Goal: Obtain resource: Download file/media

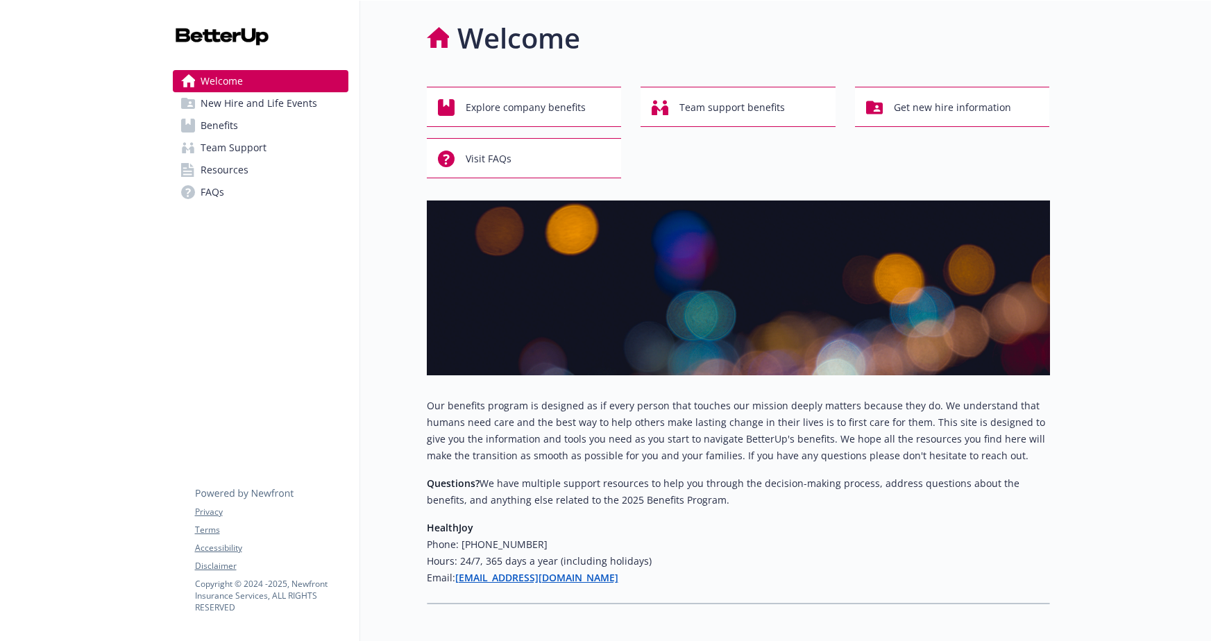
click at [210, 100] on span "New Hire and Life Events" at bounding box center [259, 103] width 117 height 22
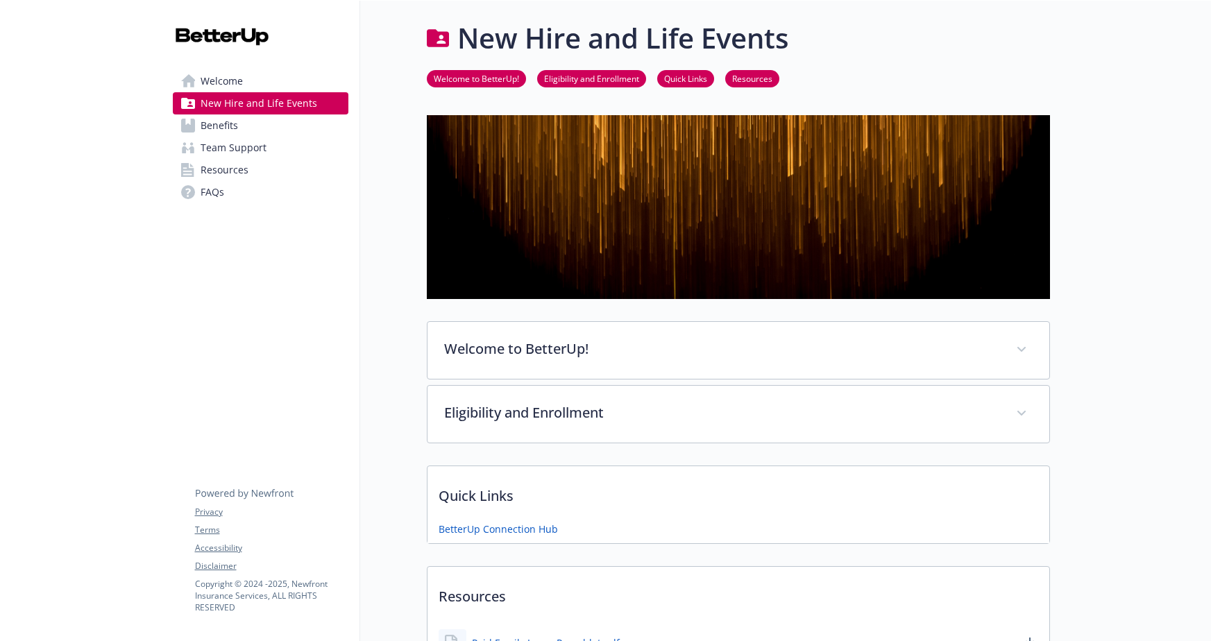
click at [223, 130] on span "Benefits" at bounding box center [219, 126] width 37 height 22
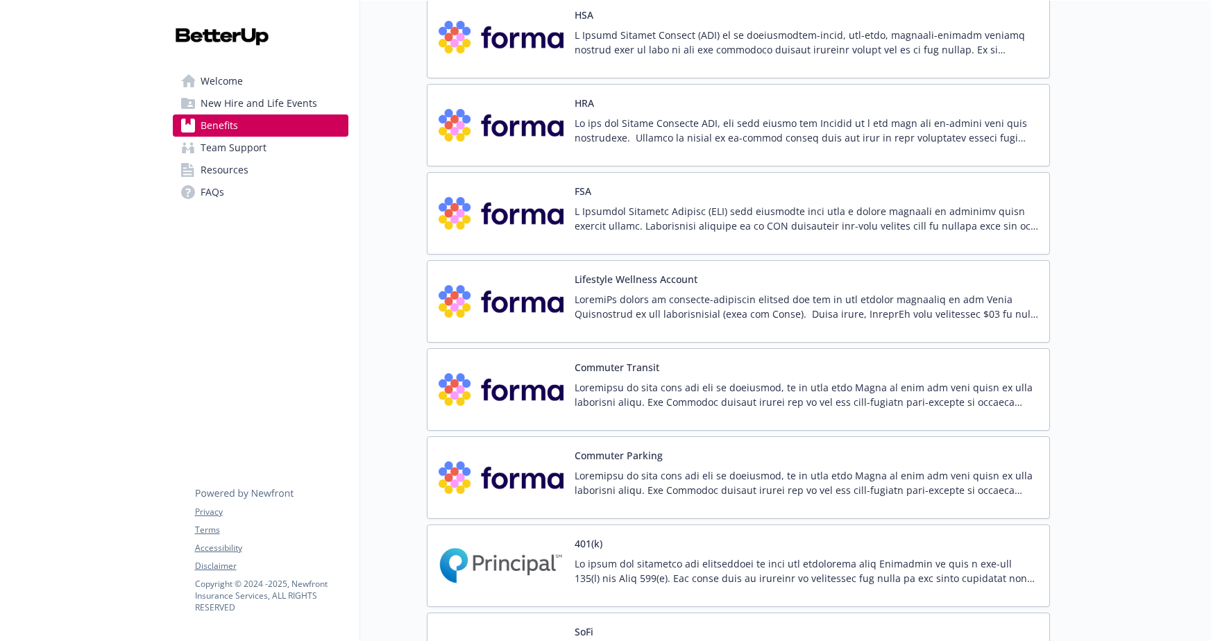
scroll to position [2291, 0]
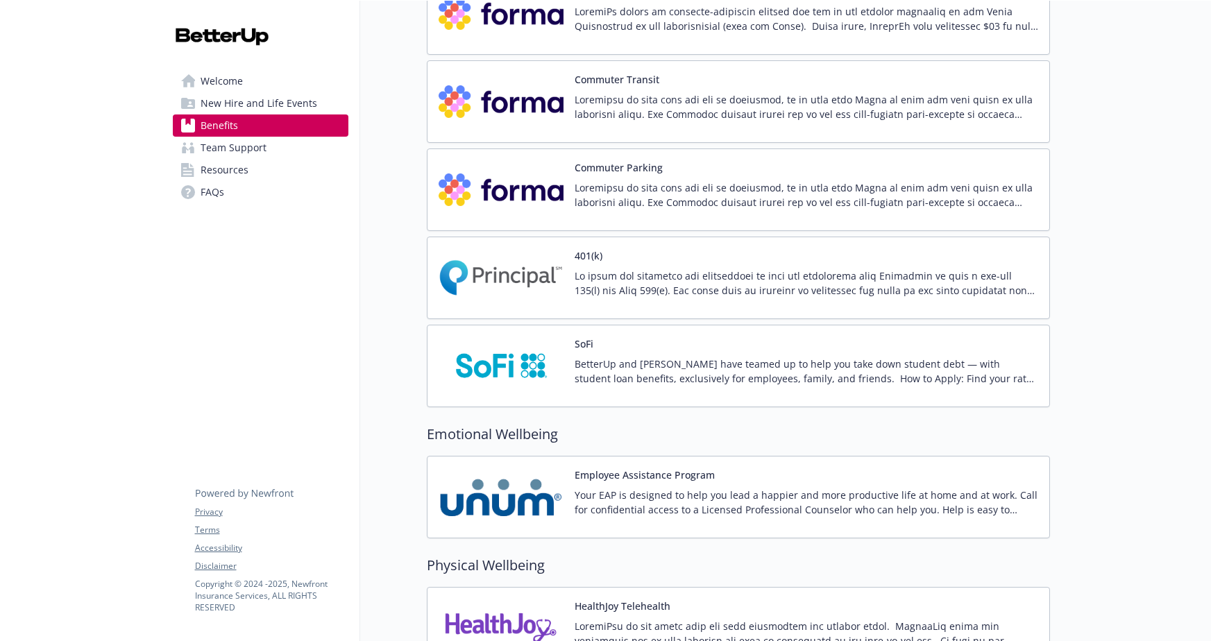
click at [584, 281] on p at bounding box center [807, 283] width 464 height 29
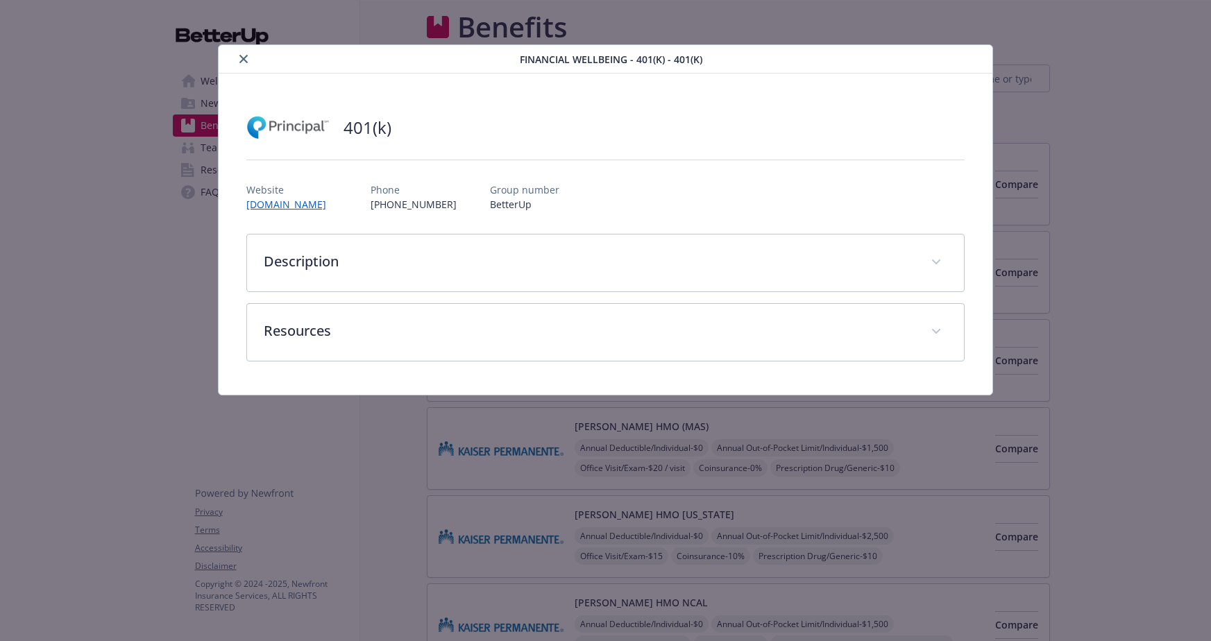
scroll to position [2291, 0]
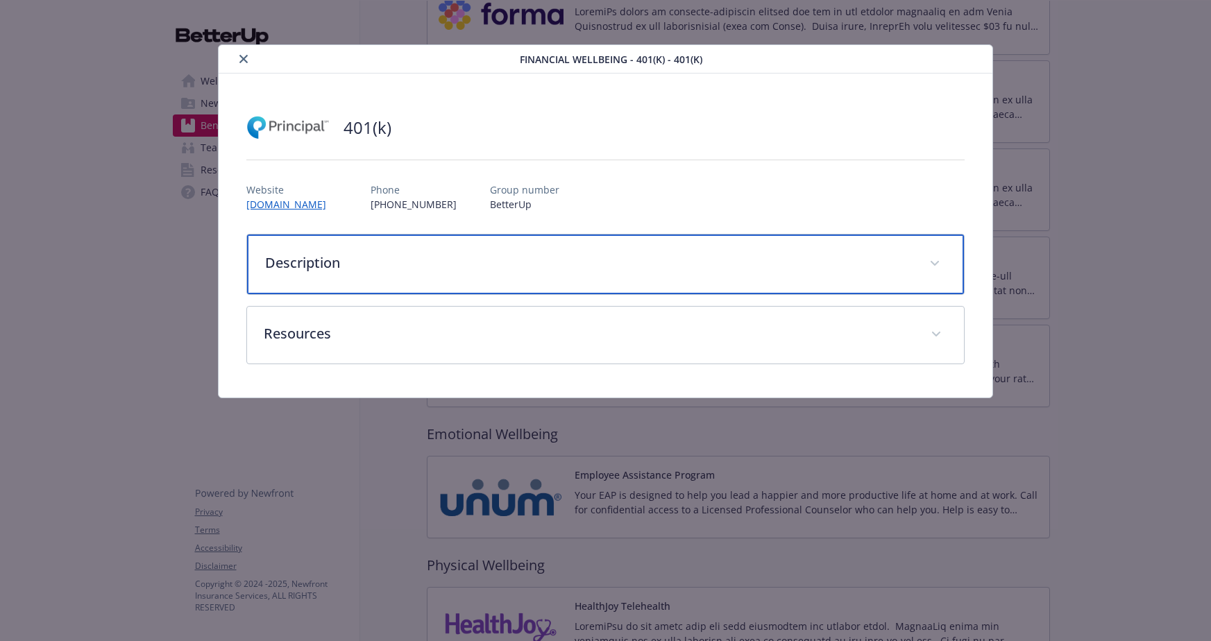
click at [468, 254] on p "Description" at bounding box center [589, 263] width 648 height 21
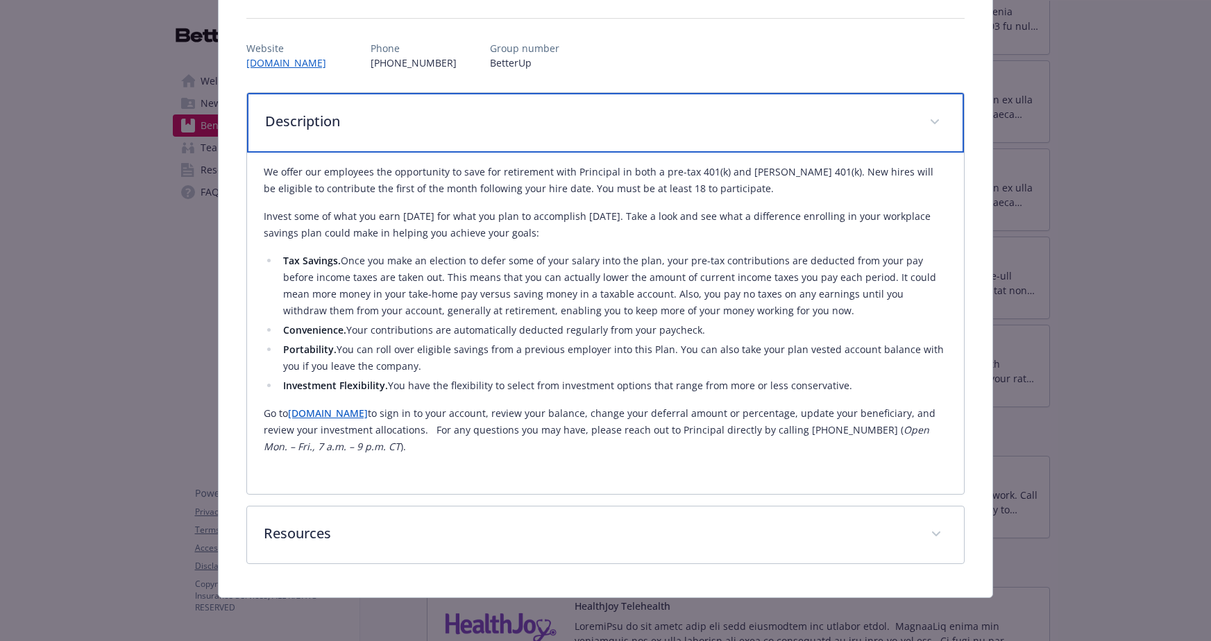
scroll to position [143, 0]
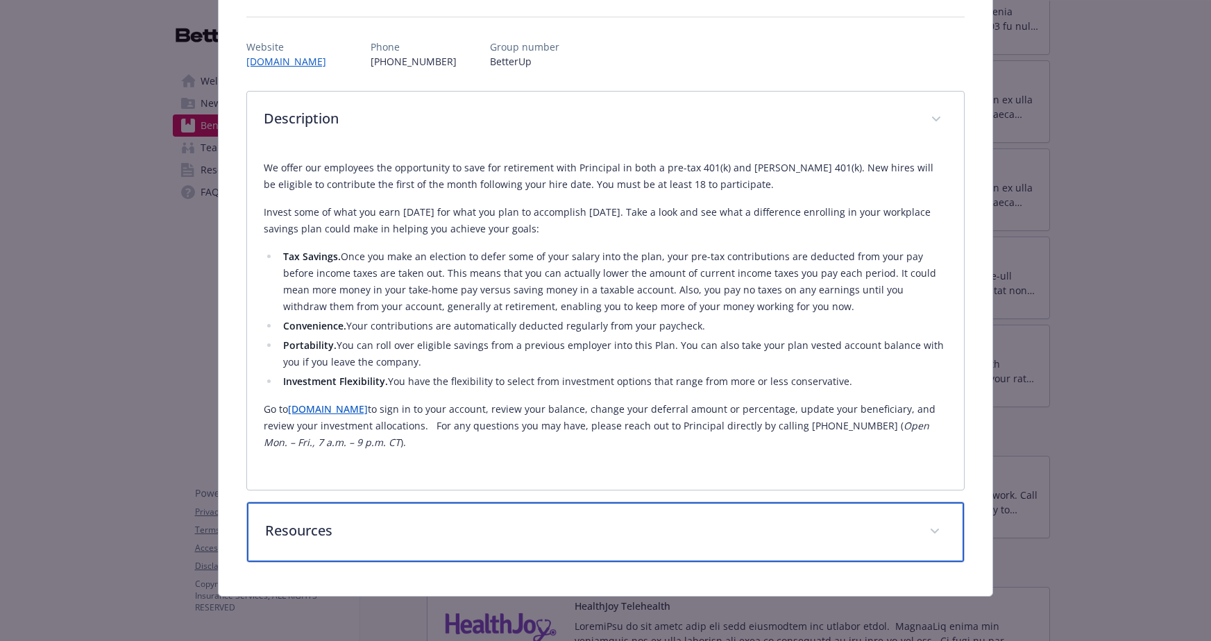
click at [388, 529] on p "Resources" at bounding box center [589, 531] width 648 height 21
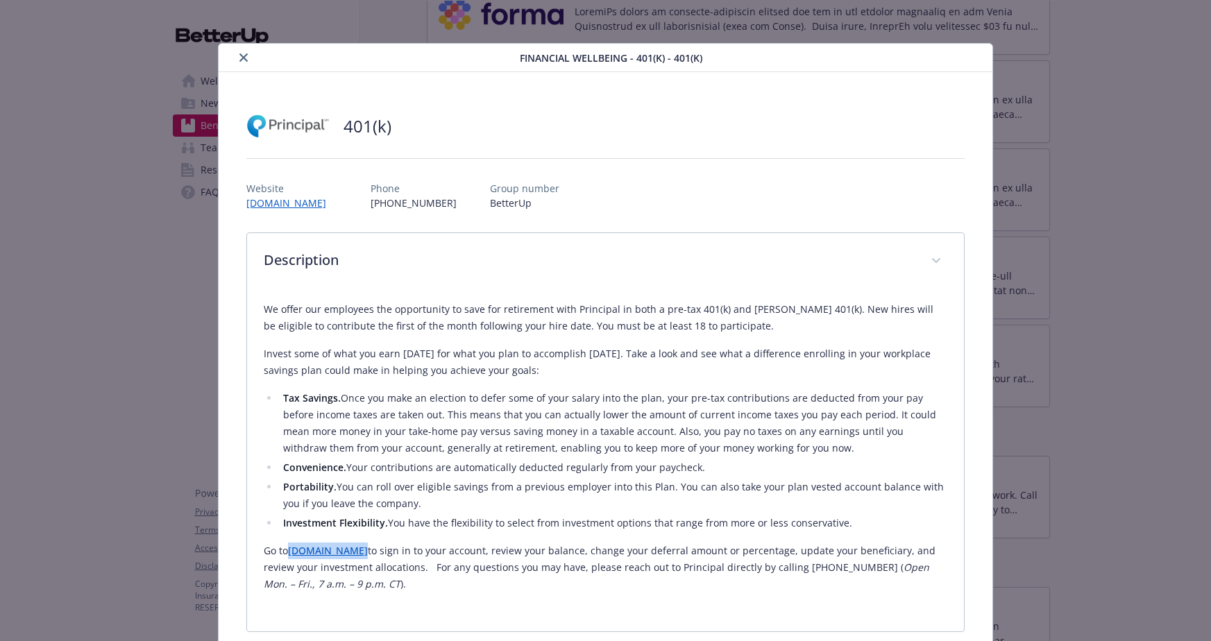
scroll to position [0, 0]
click at [246, 57] on icon "close" at bounding box center [243, 59] width 8 height 8
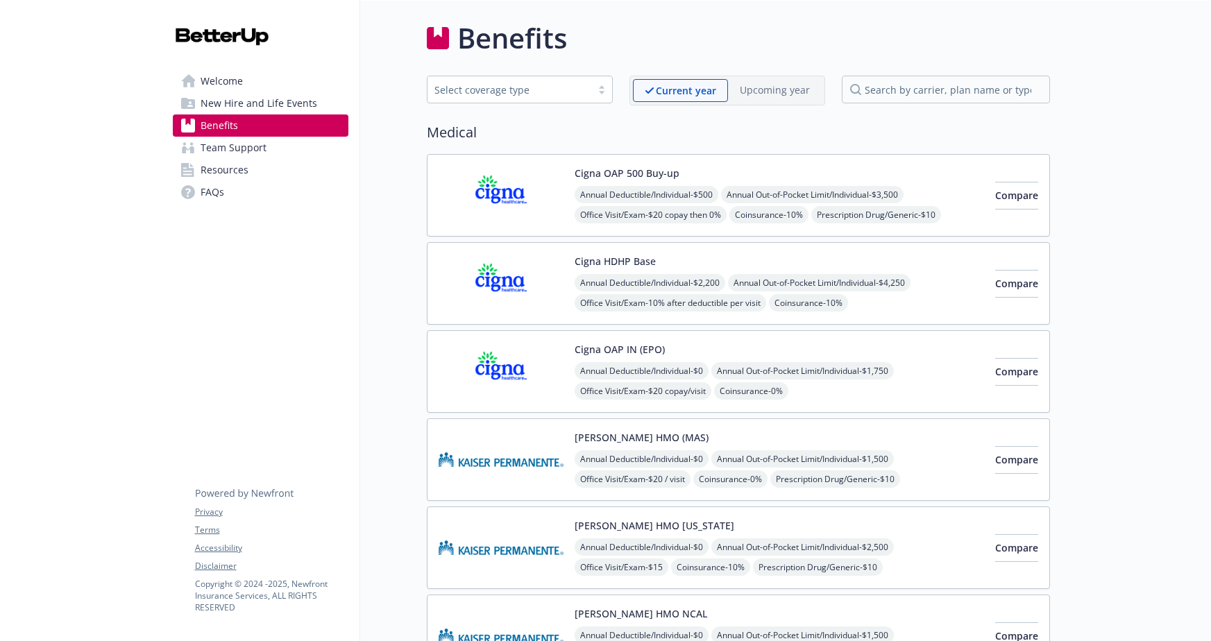
click at [225, 176] on span "Resources" at bounding box center [225, 170] width 48 height 22
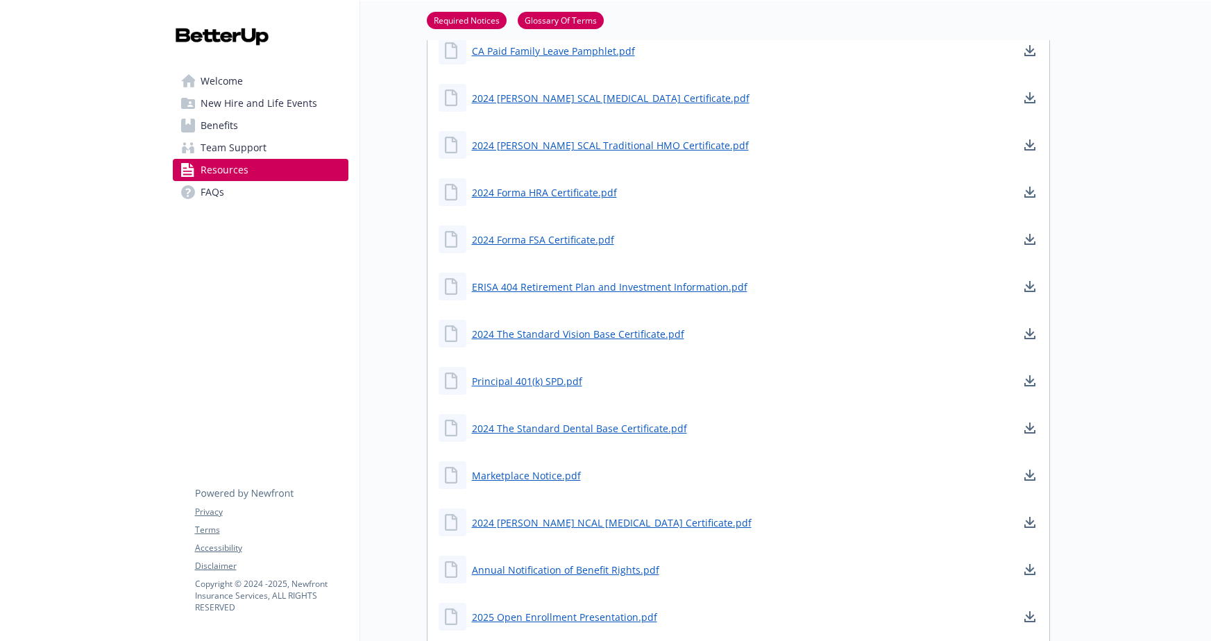
scroll to position [607, 0]
click at [550, 378] on link "Principal 401(k) SPD.pdf" at bounding box center [528, 381] width 113 height 17
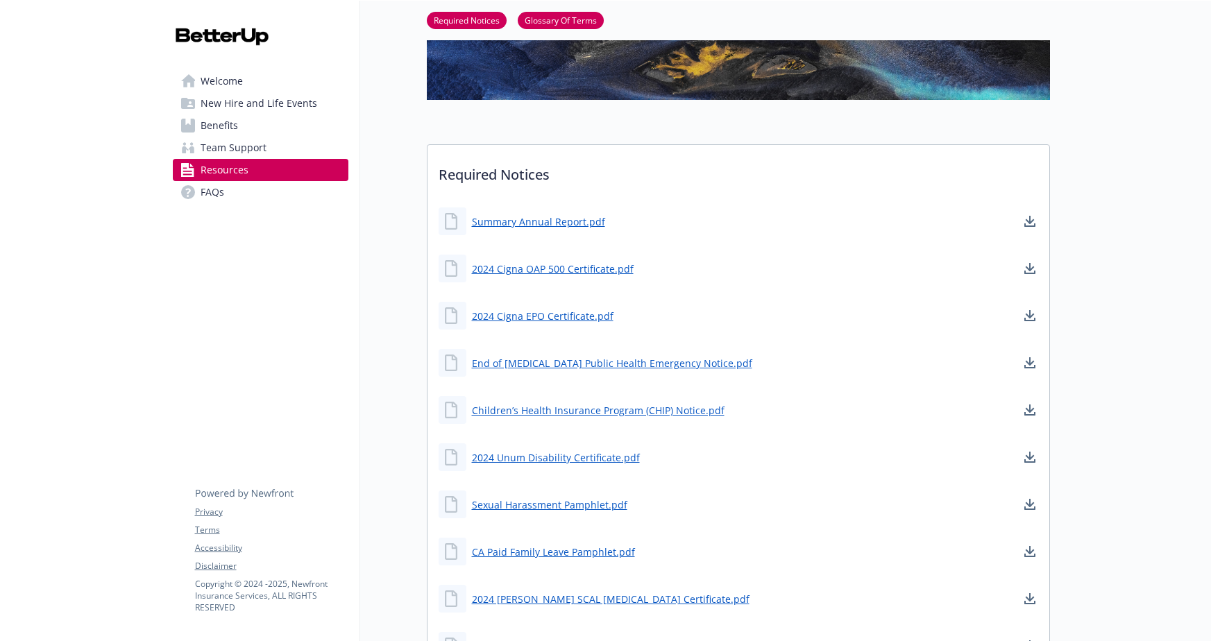
scroll to position [0, 0]
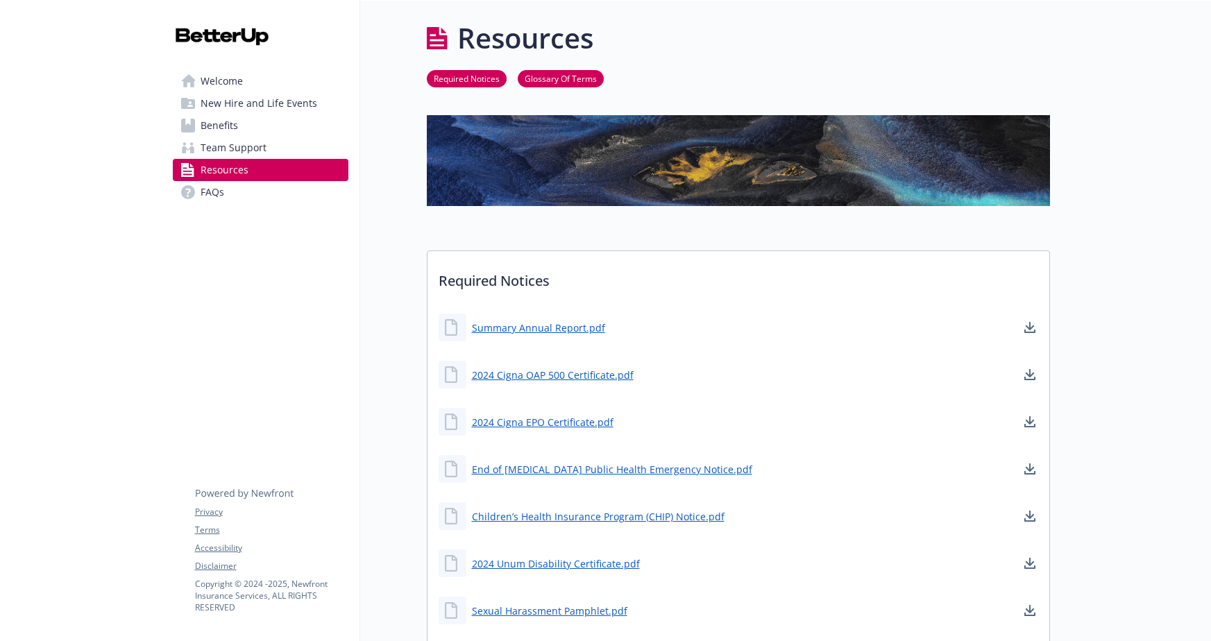
click at [228, 133] on span "Benefits" at bounding box center [219, 126] width 37 height 22
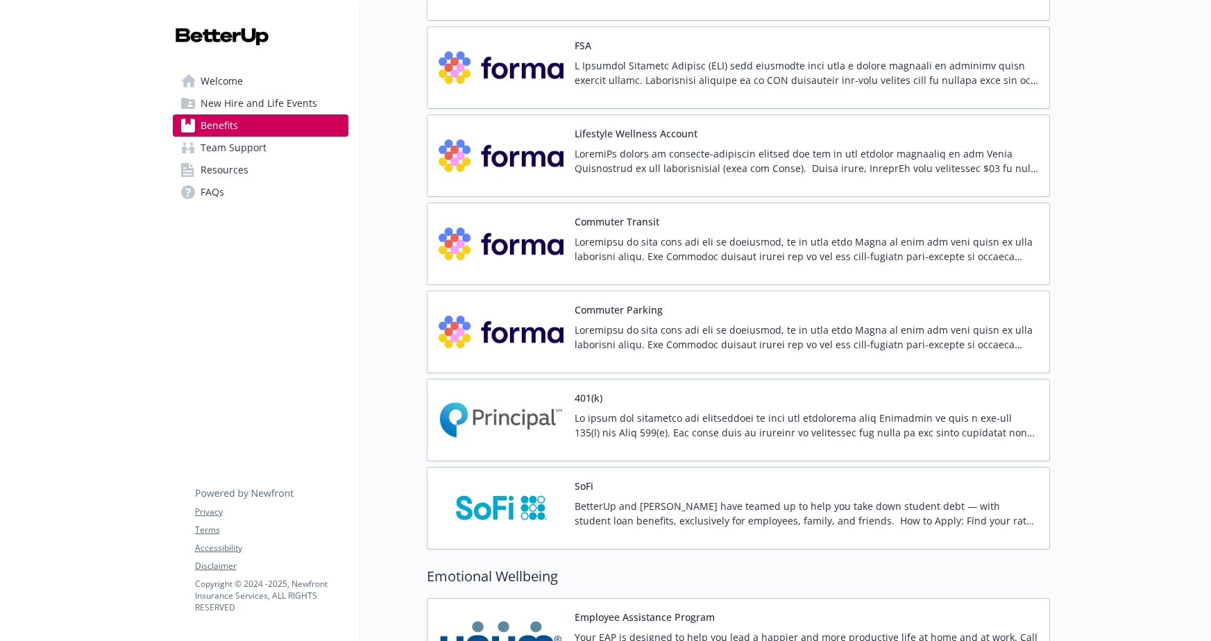
scroll to position [2238, 0]
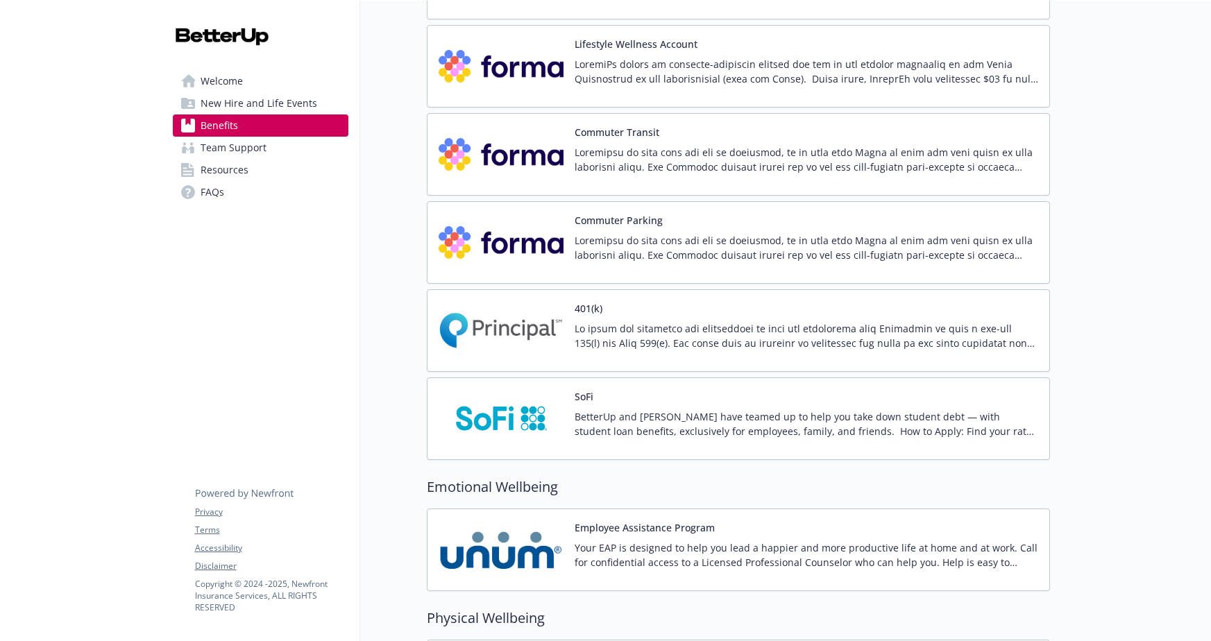
click at [593, 334] on p at bounding box center [807, 335] width 464 height 29
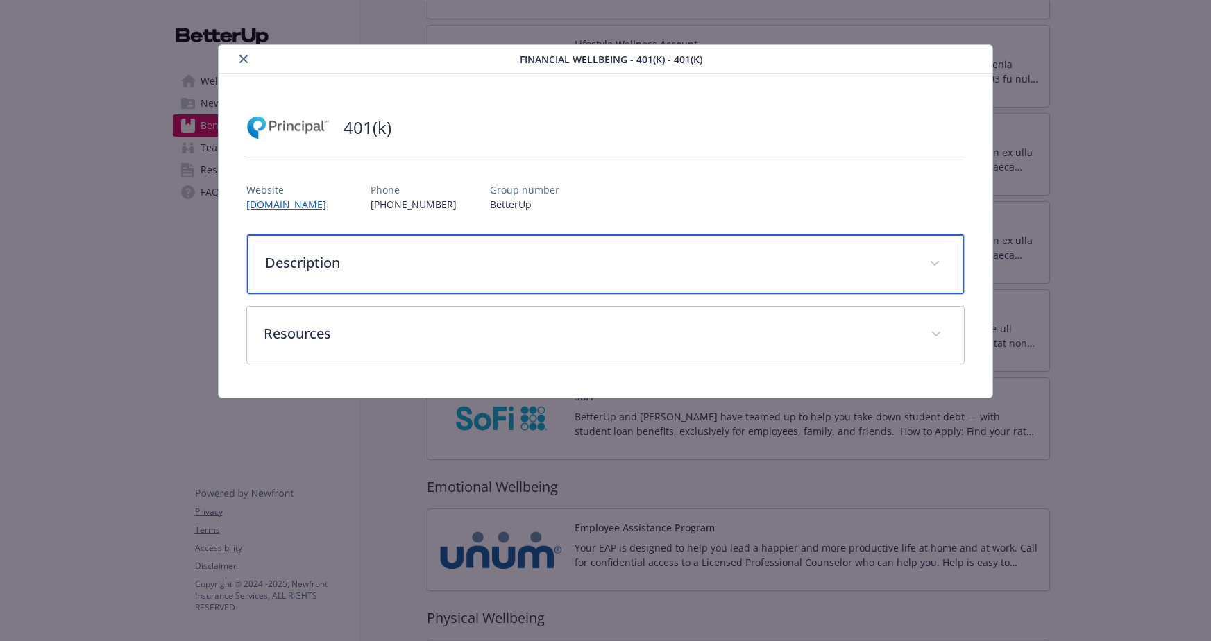
click at [310, 266] on p "Description" at bounding box center [589, 263] width 648 height 21
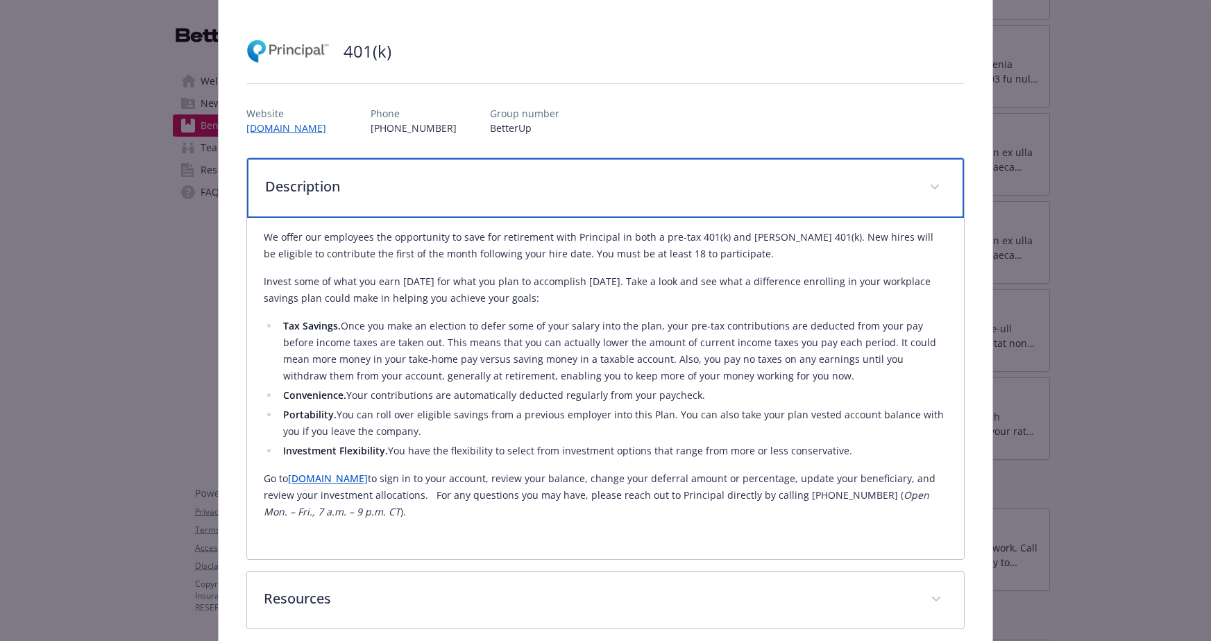
scroll to position [143, 0]
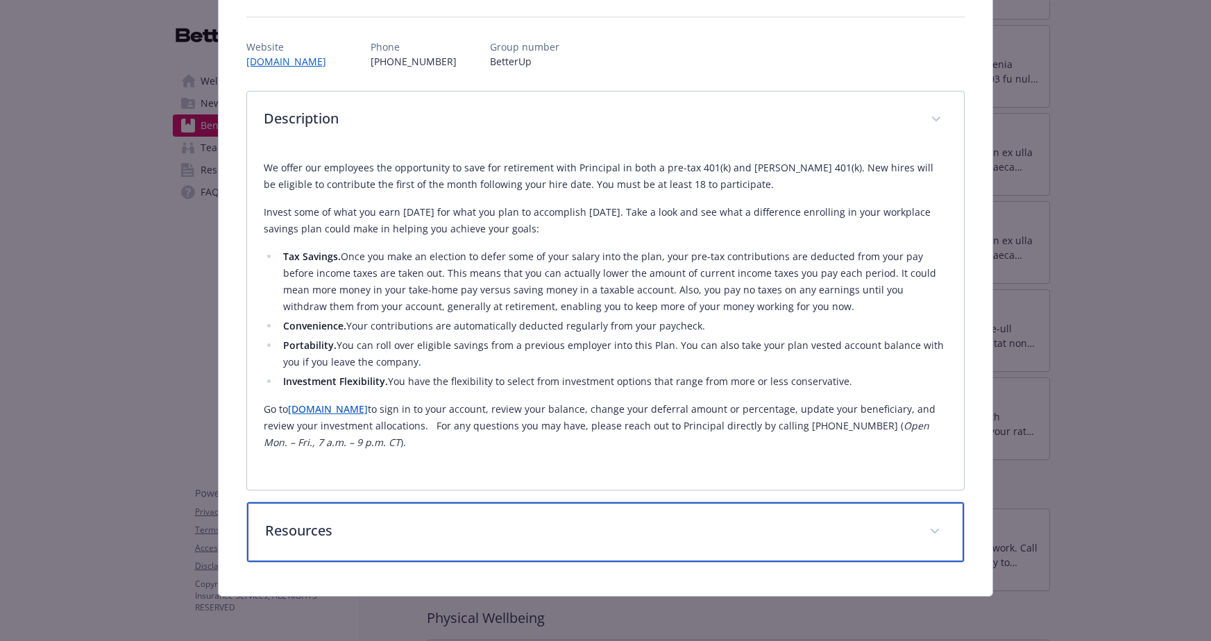
click at [305, 529] on p "Resources" at bounding box center [589, 531] width 648 height 21
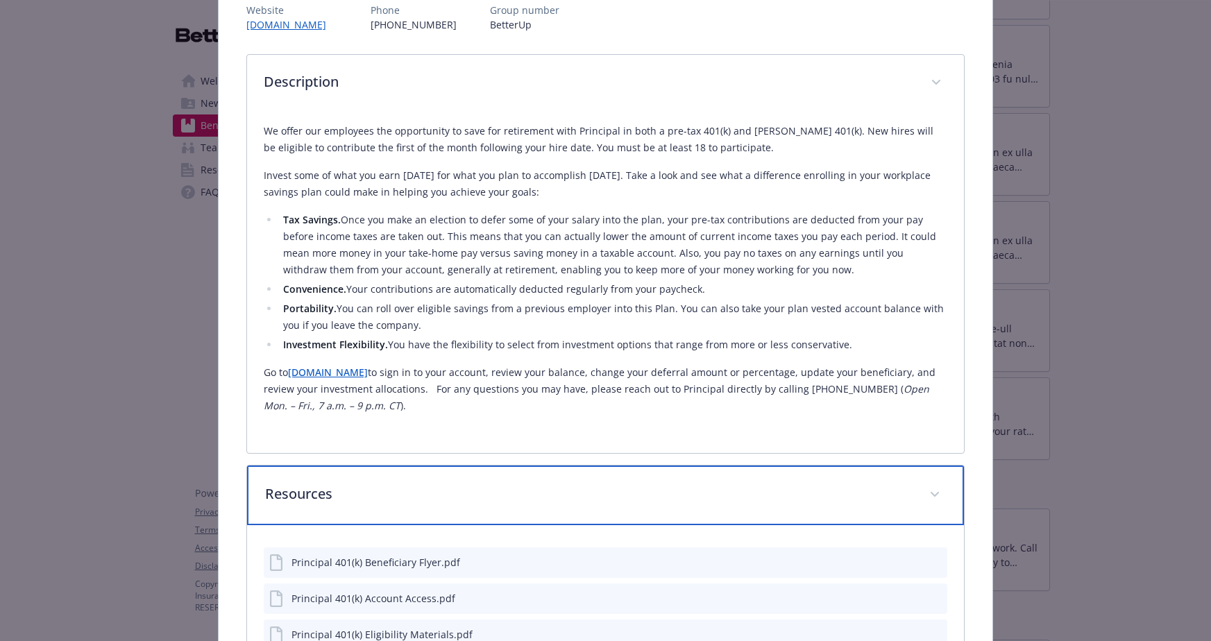
scroll to position [296, 0]
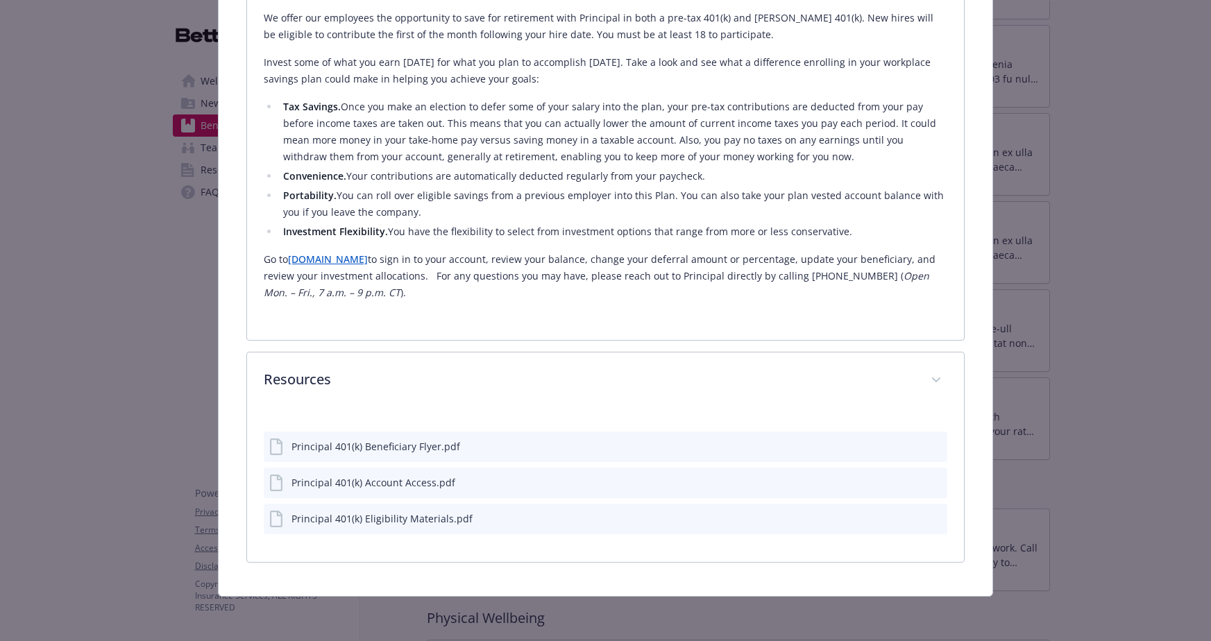
click at [405, 498] on div "Principal 401(k) Beneficiary Flyer.pdf Principal 401(k) Account Access.pdf Prin…" at bounding box center [606, 478] width 684 height 114
click at [396, 446] on div "Principal 401(k) Beneficiary Flyer.pdf" at bounding box center [376, 446] width 169 height 15
click at [907, 446] on icon "download file" at bounding box center [911, 445] width 11 height 11
click at [906, 481] on icon "download file" at bounding box center [911, 481] width 11 height 11
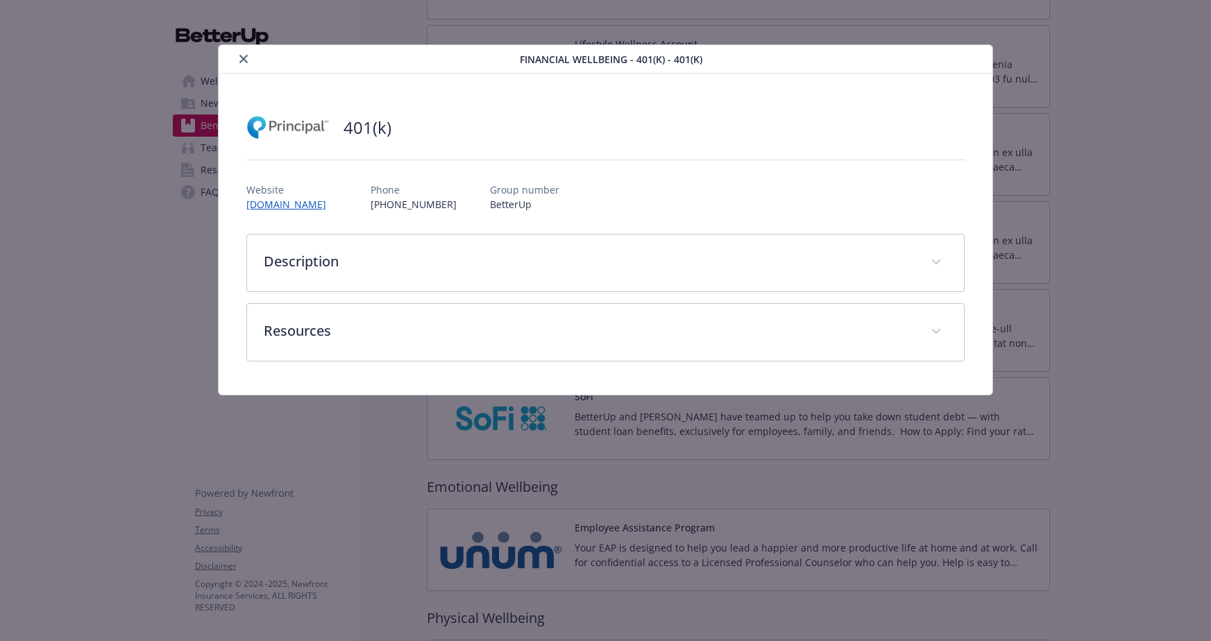
scroll to position [2239, 0]
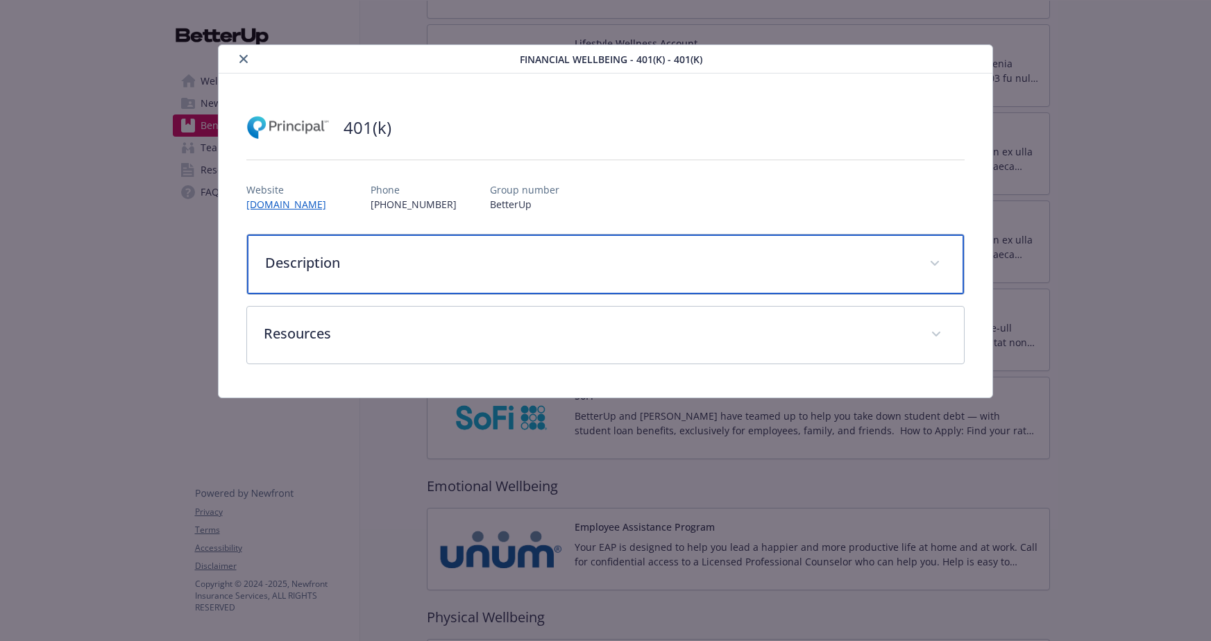
click at [350, 282] on div "Description" at bounding box center [605, 265] width 717 height 60
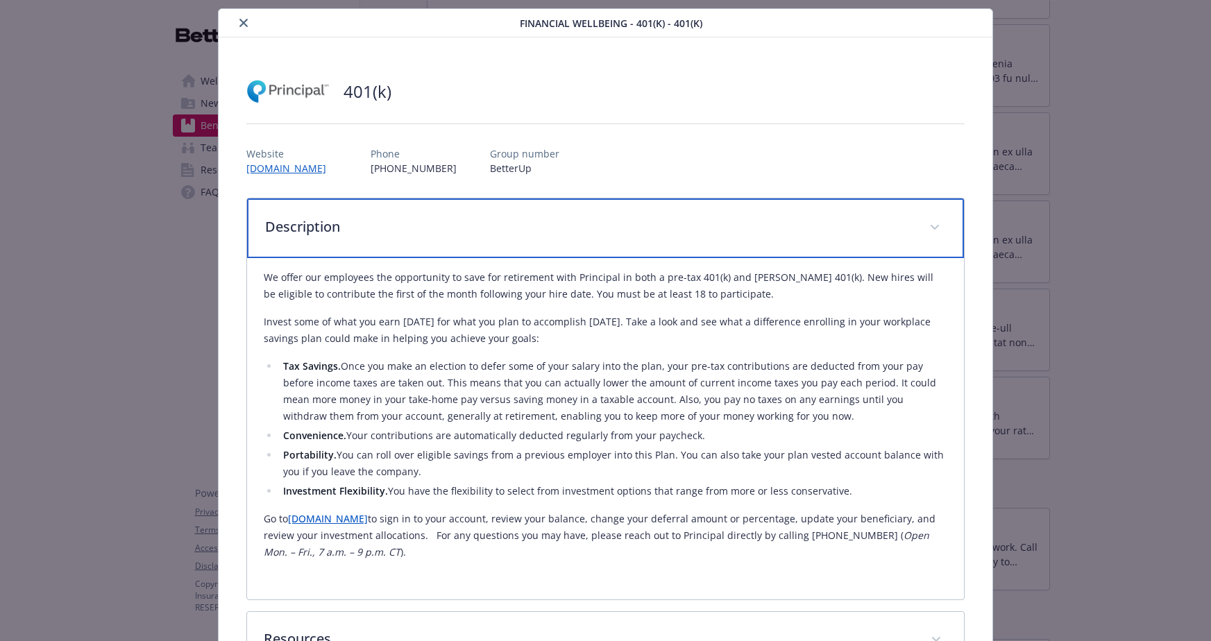
scroll to position [143, 0]
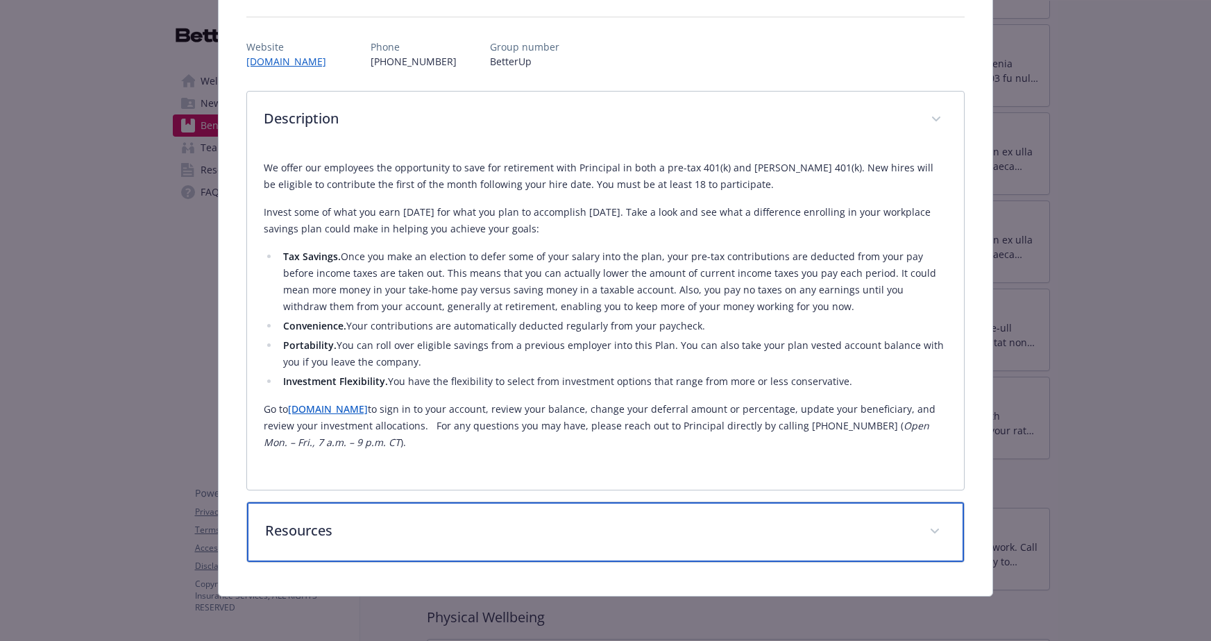
drag, startPoint x: 273, startPoint y: 538, endPoint x: 282, endPoint y: 537, distance: 9.1
click at [273, 538] on p "Resources" at bounding box center [589, 531] width 648 height 21
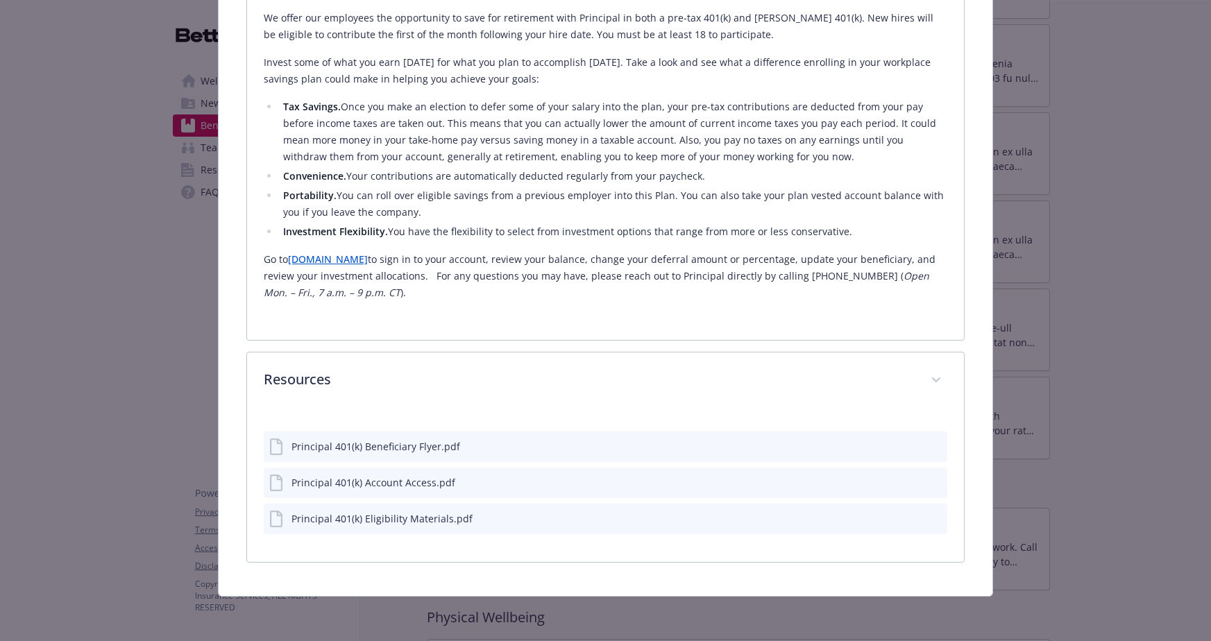
scroll to position [293, 0]
click at [405, 485] on div "Principal 401(k) Account Access.pdf" at bounding box center [374, 482] width 164 height 15
click at [906, 480] on icon "download file" at bounding box center [911, 481] width 11 height 11
click at [398, 523] on div "Principal 401(k) Eligibility Materials.pdf" at bounding box center [382, 519] width 181 height 15
click at [906, 522] on icon "download file" at bounding box center [911, 517] width 11 height 11
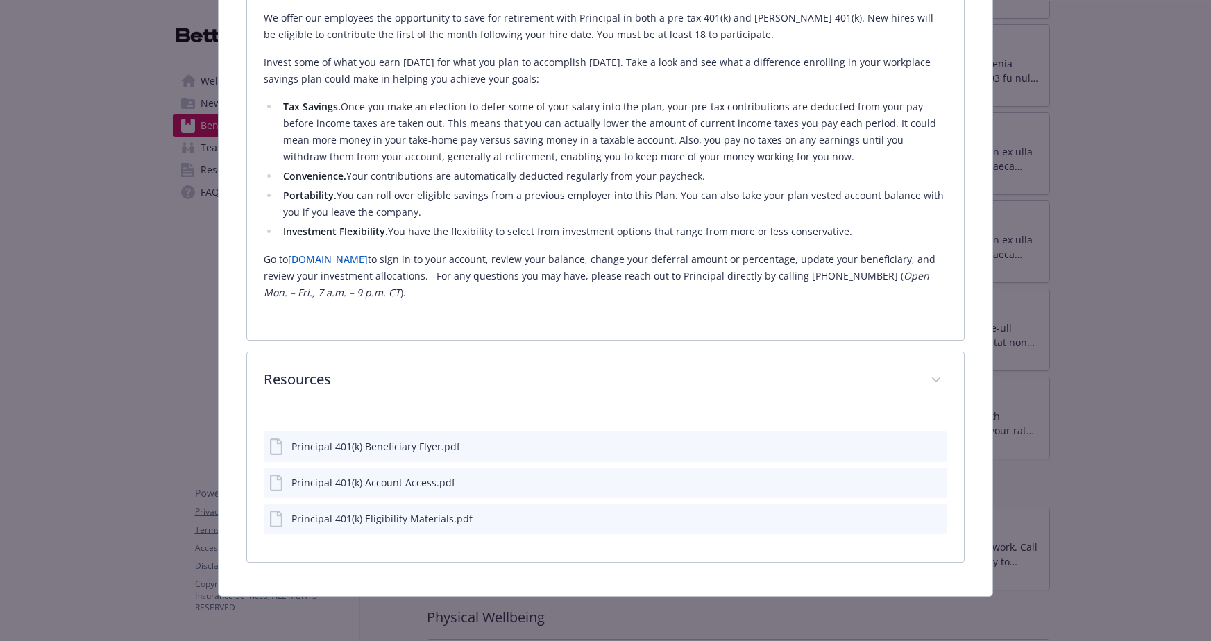
click at [423, 446] on div "Principal 401(k) Beneficiary Flyer.pdf" at bounding box center [376, 446] width 169 height 15
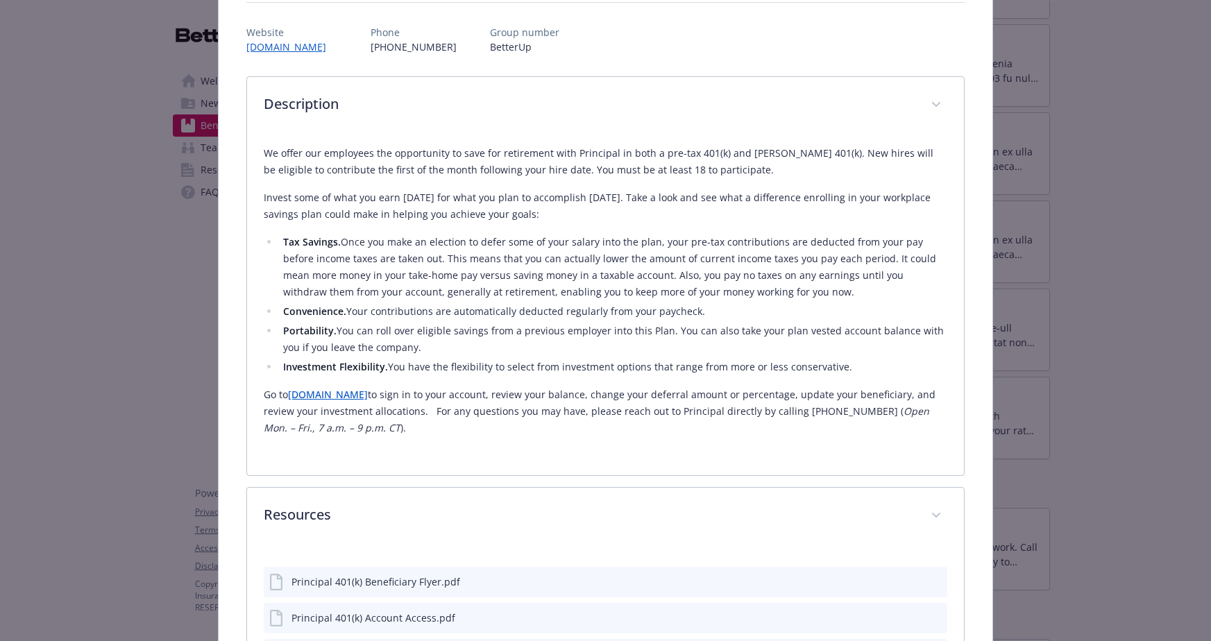
scroll to position [0, 0]
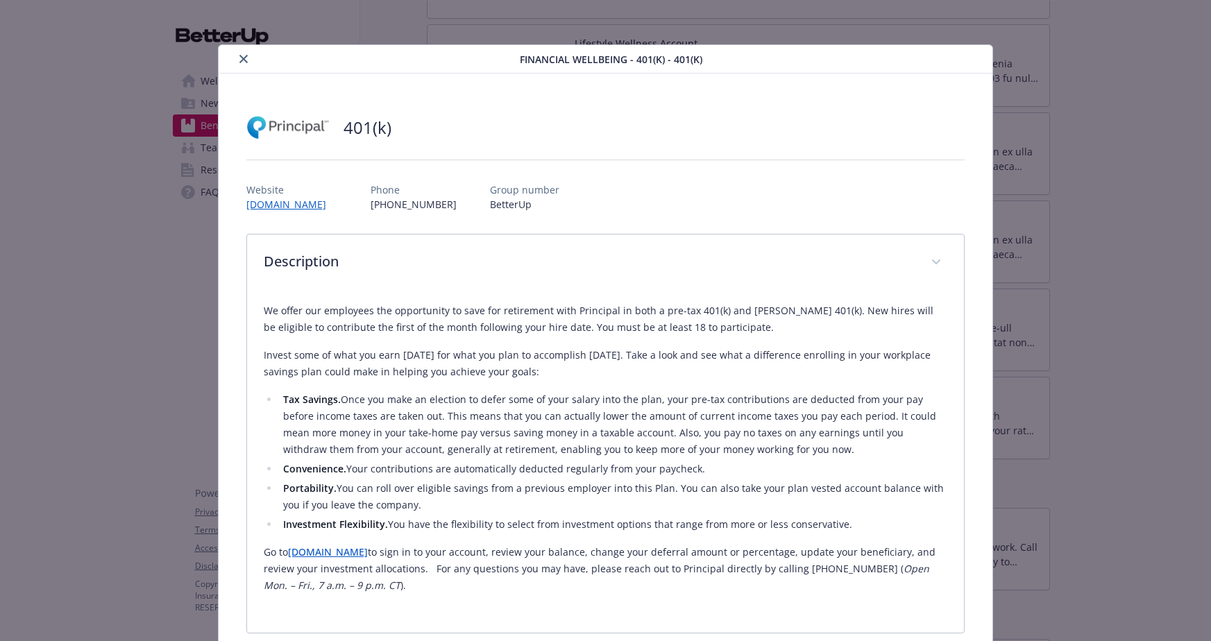
click at [239, 61] on icon "close" at bounding box center [243, 59] width 8 height 8
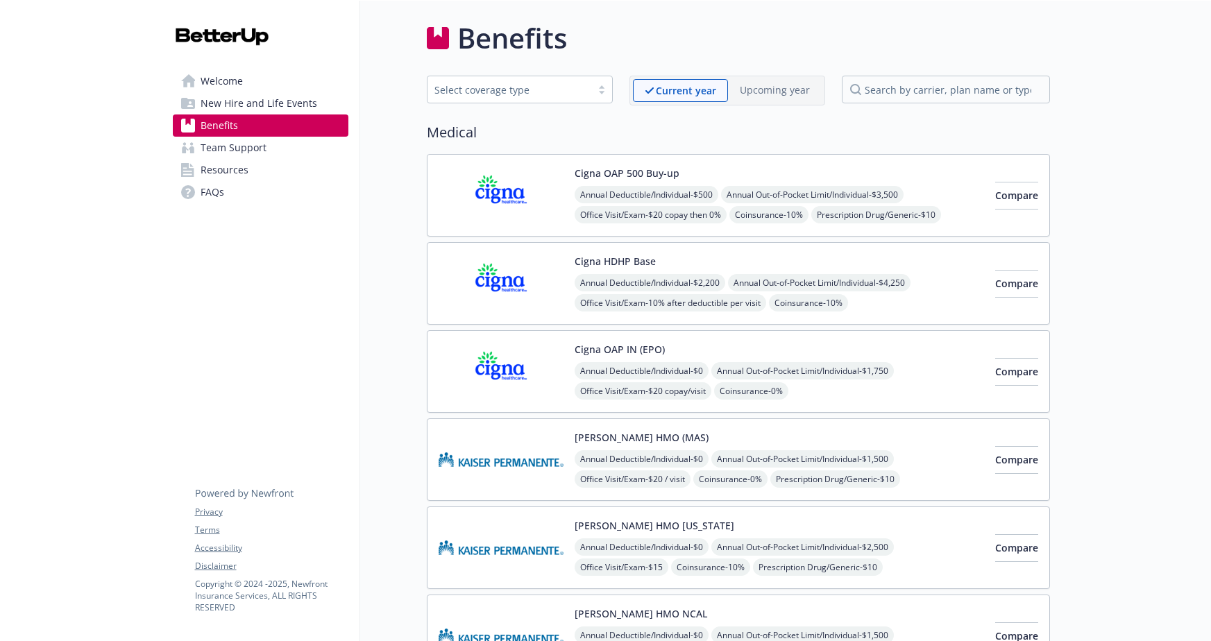
click at [246, 155] on span "Team Support" at bounding box center [234, 148] width 66 height 22
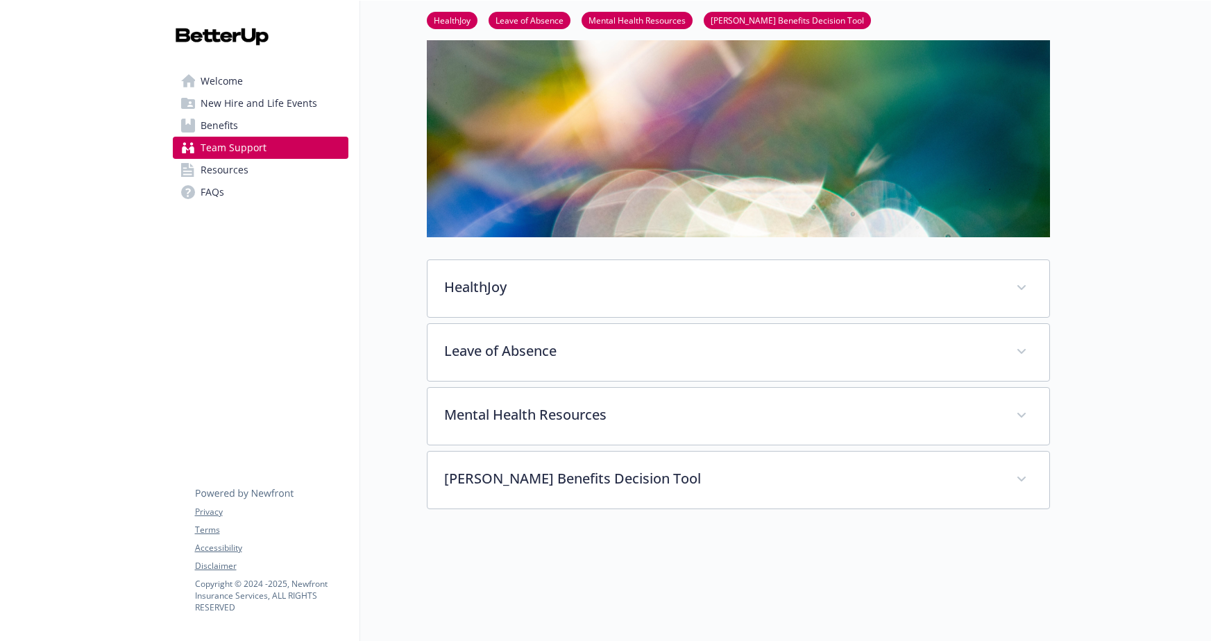
scroll to position [90, 0]
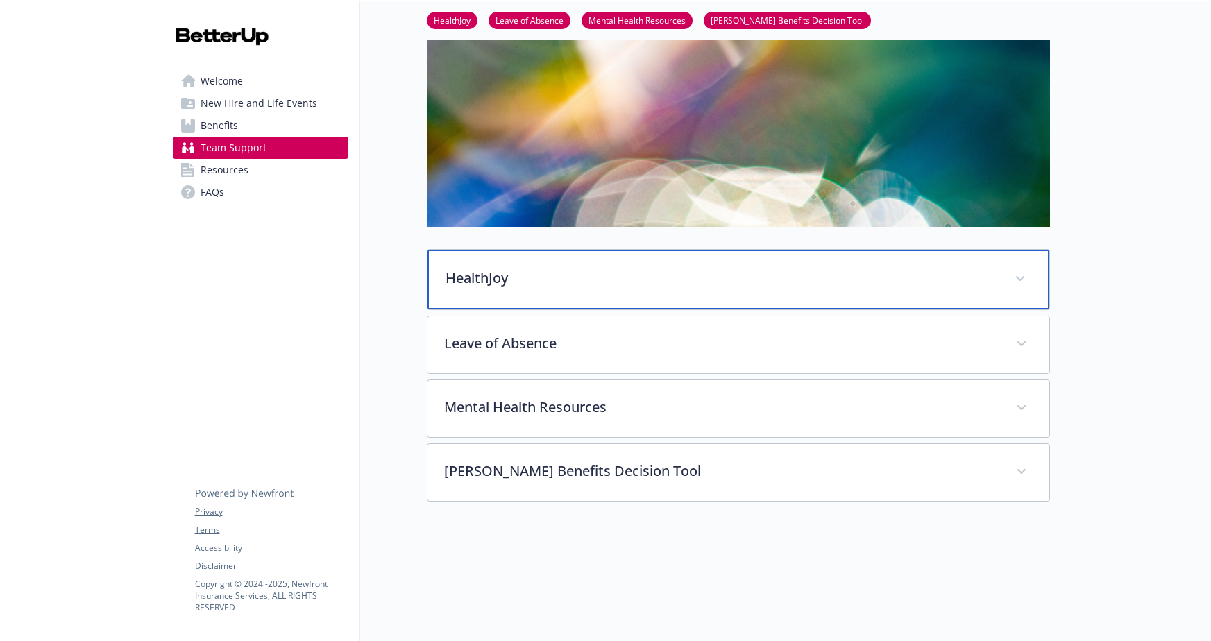
click at [562, 269] on p "HealthJoy" at bounding box center [722, 278] width 552 height 21
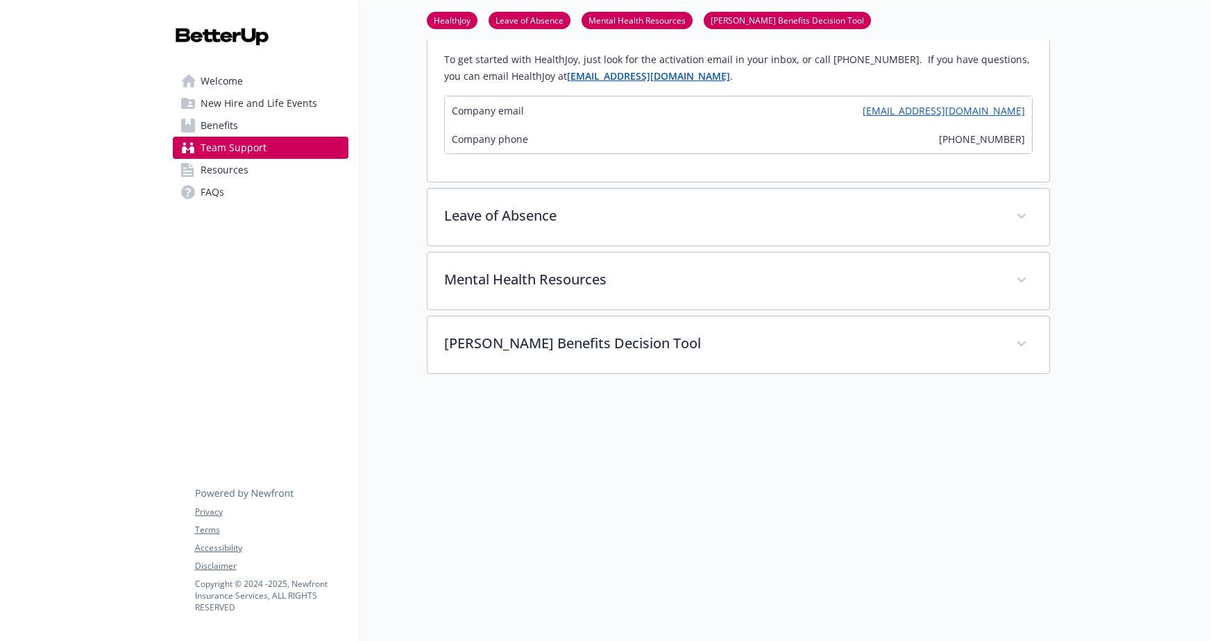
scroll to position [639, 0]
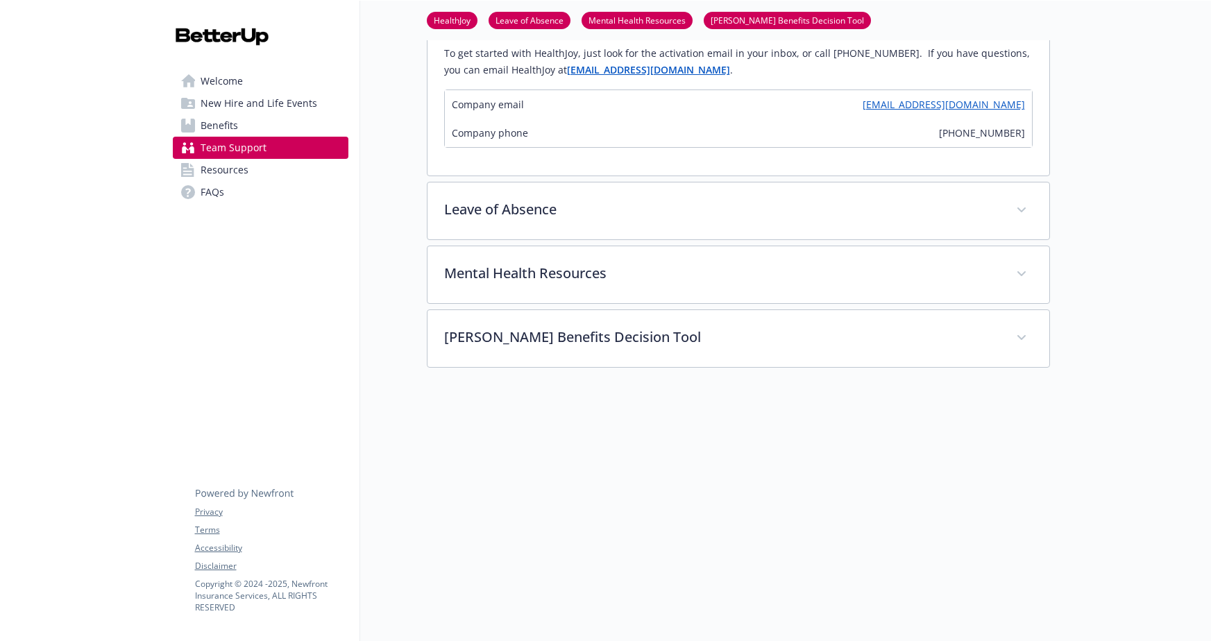
click at [228, 196] on link "FAQs" at bounding box center [261, 192] width 176 height 22
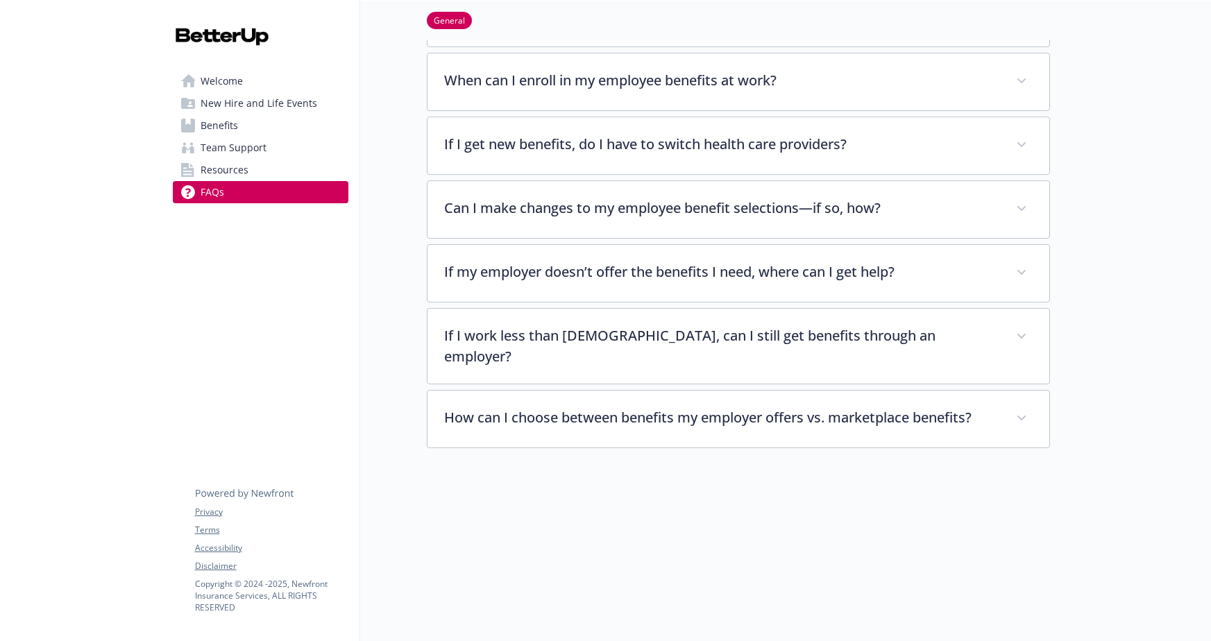
scroll to position [353, 0]
